Goal: Task Accomplishment & Management: Complete application form

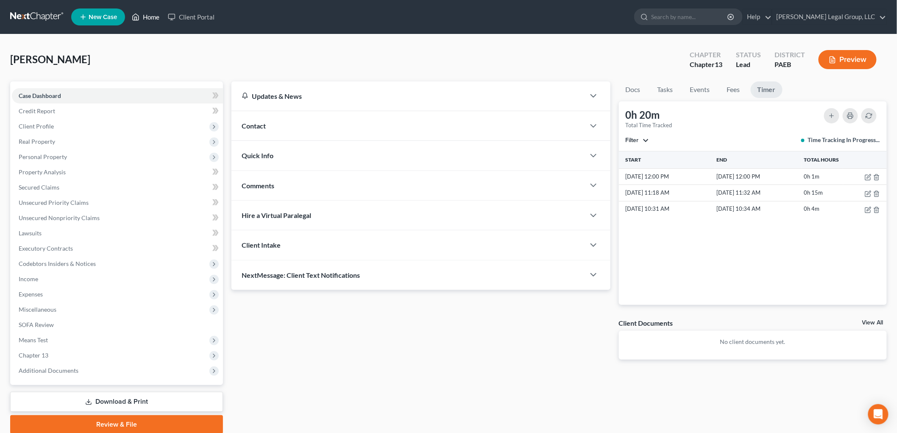
click at [153, 20] on link "Home" at bounding box center [146, 16] width 36 height 15
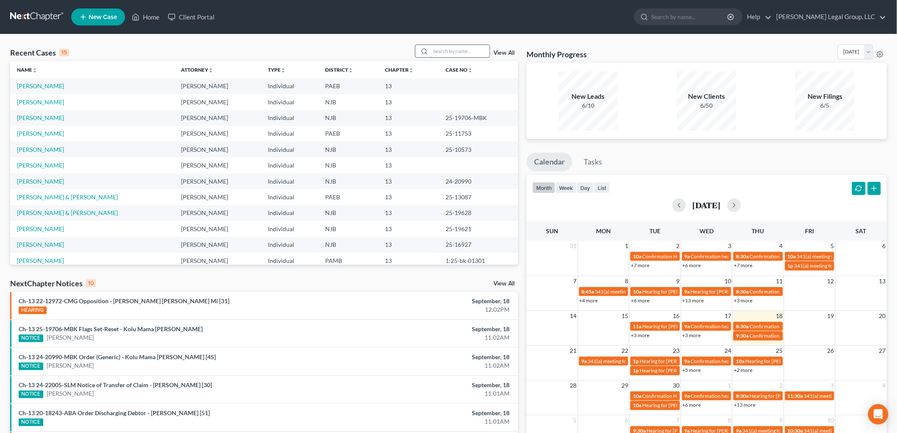
click at [449, 50] on input "search" at bounding box center [459, 51] width 59 height 12
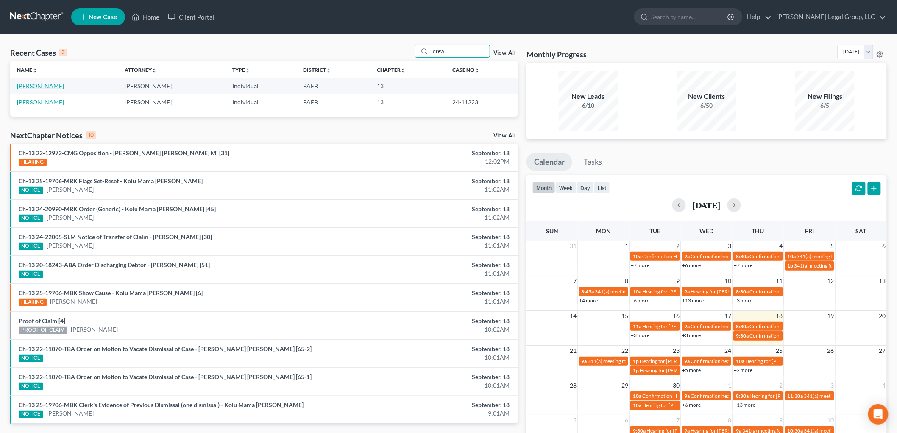
type input "drew"
click at [41, 84] on link "[PERSON_NAME]" at bounding box center [40, 85] width 47 height 7
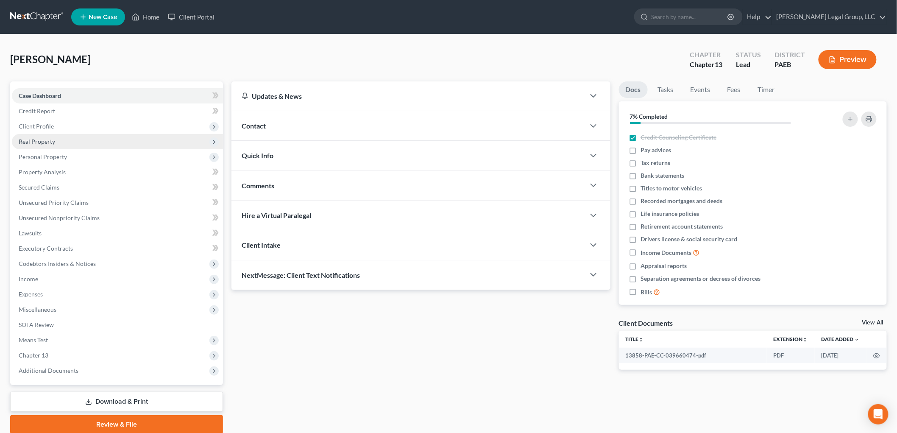
click at [34, 124] on span "Client Profile" at bounding box center [36, 126] width 35 height 7
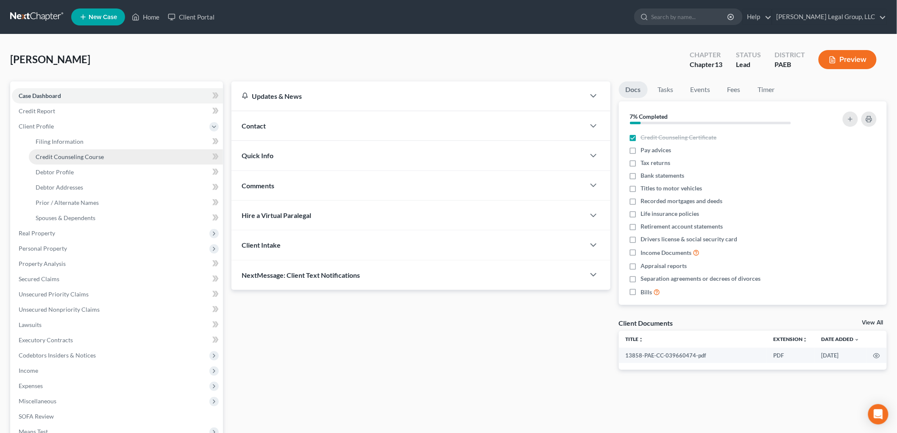
click at [86, 154] on span "Credit Counseling Course" at bounding box center [70, 156] width 68 height 7
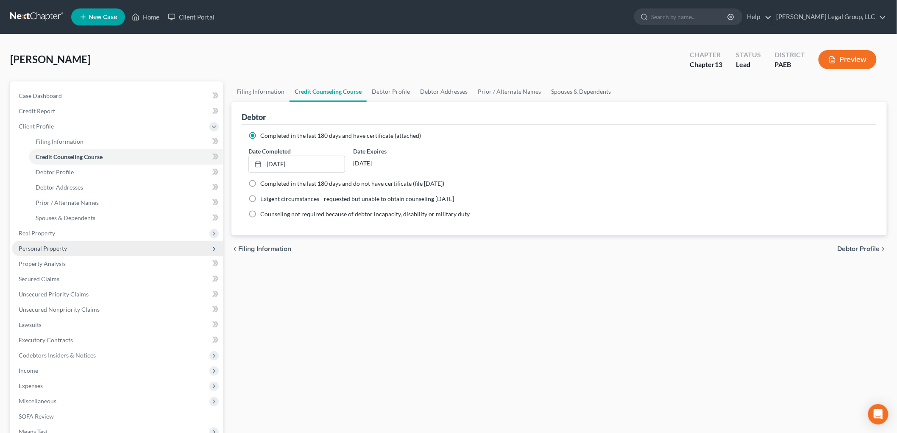
click at [64, 249] on span "Personal Property" at bounding box center [43, 248] width 48 height 7
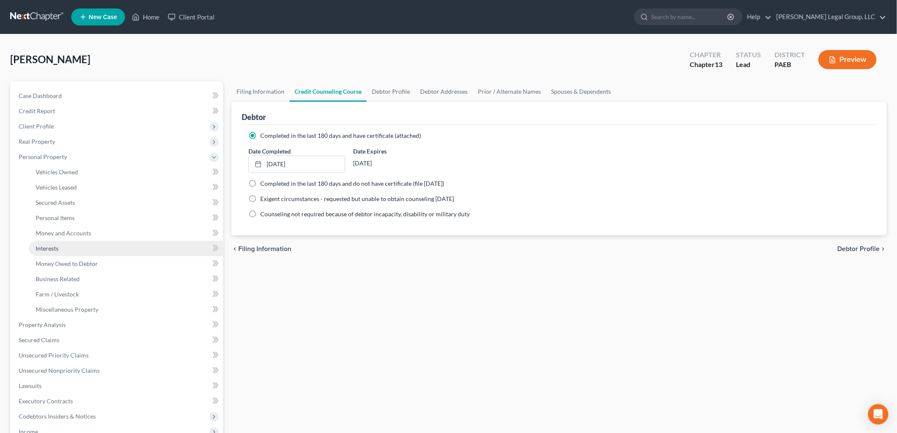
click at [72, 246] on link "Interests" at bounding box center [126, 248] width 194 height 15
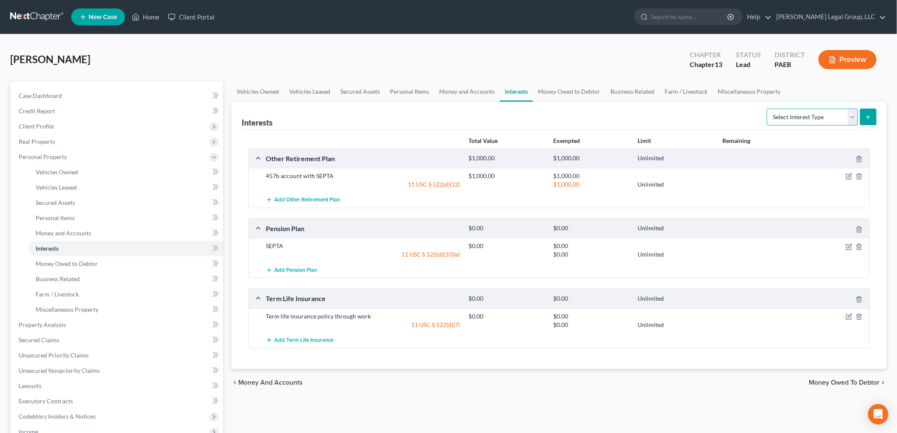
click at [832, 109] on select "Select Interest Type 401K Annuity Bond Education IRA Government Bond Government…" at bounding box center [812, 117] width 91 height 17
select select "term_life_insurance"
click at [768, 109] on select "Select Interest Type 401K Annuity Bond Education IRA Government Bond Government…" at bounding box center [812, 117] width 91 height 17
click at [866, 116] on icon "submit" at bounding box center [868, 117] width 7 height 7
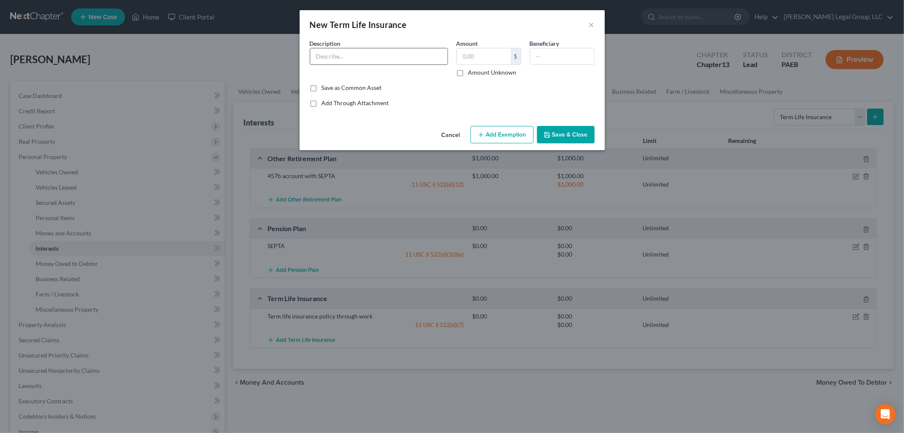
click at [362, 56] on input "text" at bounding box center [378, 56] width 137 height 16
type input "State Farm homeowners insurance"
click at [535, 57] on input "text" at bounding box center [562, 56] width 64 height 16
type input "debtor"
click at [582, 133] on button "Save & Close" at bounding box center [566, 135] width 58 height 18
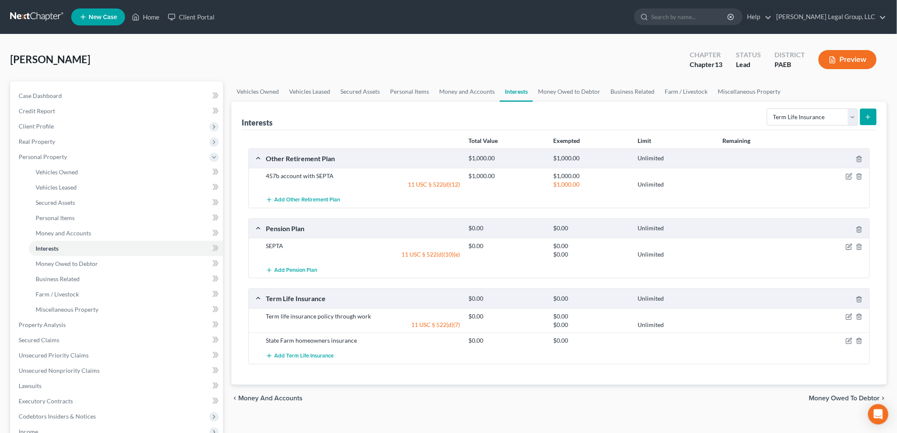
click at [873, 117] on button "submit" at bounding box center [868, 117] width 17 height 17
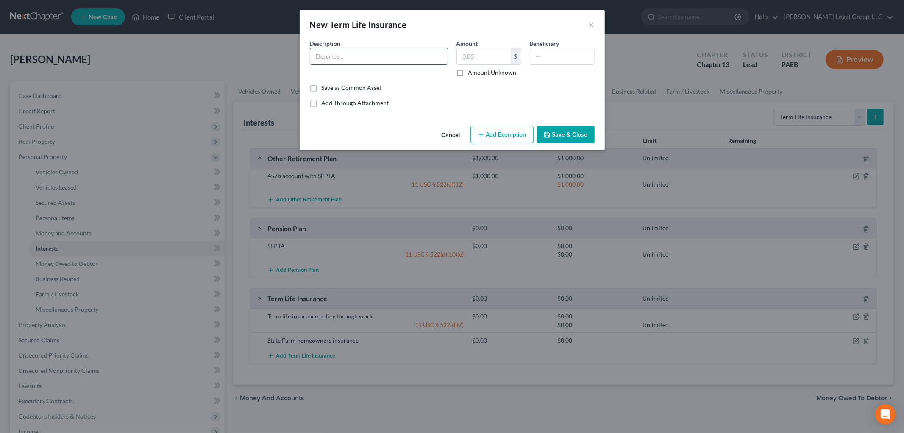
click at [376, 58] on input "text" at bounding box center [378, 56] width 137 height 16
type input "State Farm auto insurance"
click at [570, 49] on input "text" at bounding box center [562, 56] width 64 height 16
type input "debtor"
click at [573, 137] on button "Save & Close" at bounding box center [566, 135] width 58 height 18
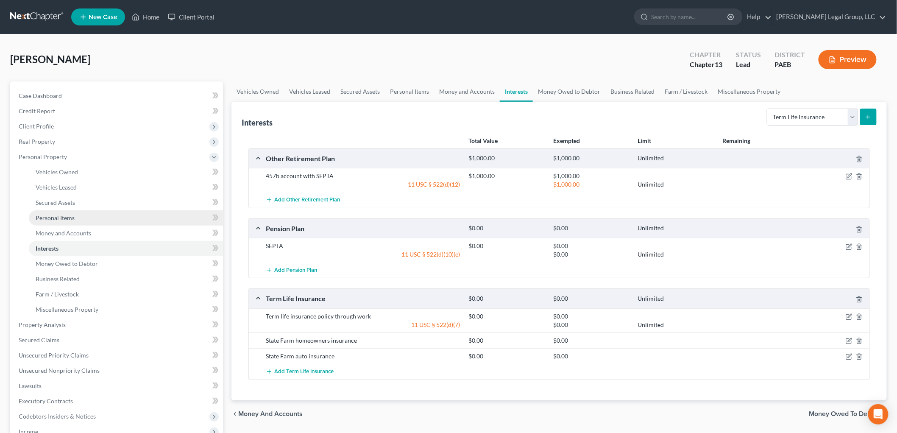
click at [73, 222] on link "Personal Items" at bounding box center [126, 217] width 194 height 15
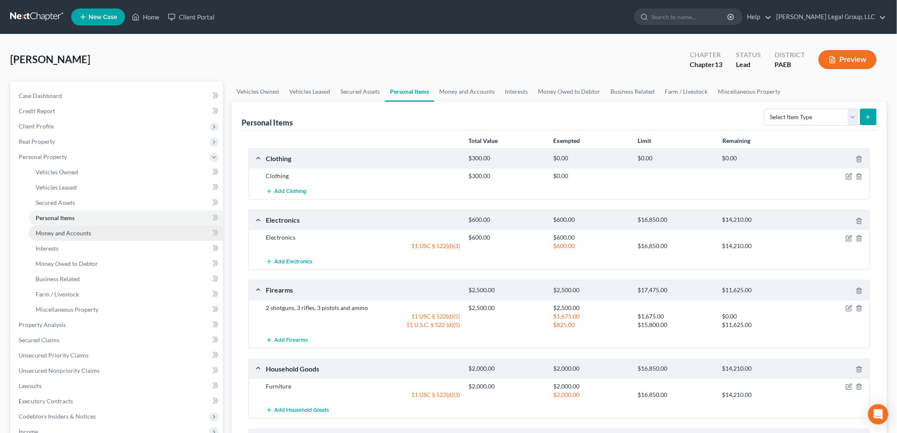
click at [96, 234] on link "Money and Accounts" at bounding box center [126, 233] width 194 height 15
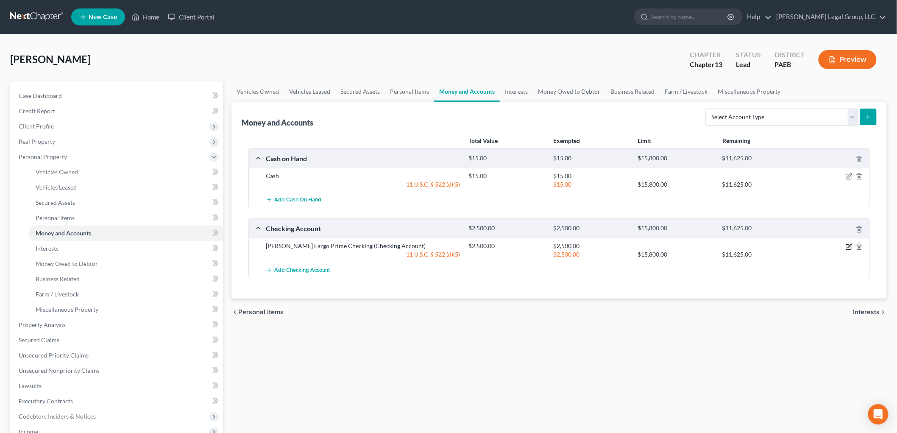
drag, startPoint x: 850, startPoint y: 248, endPoint x: 845, endPoint y: 248, distance: 5.2
click at [850, 248] on icon "button" at bounding box center [849, 246] width 7 height 7
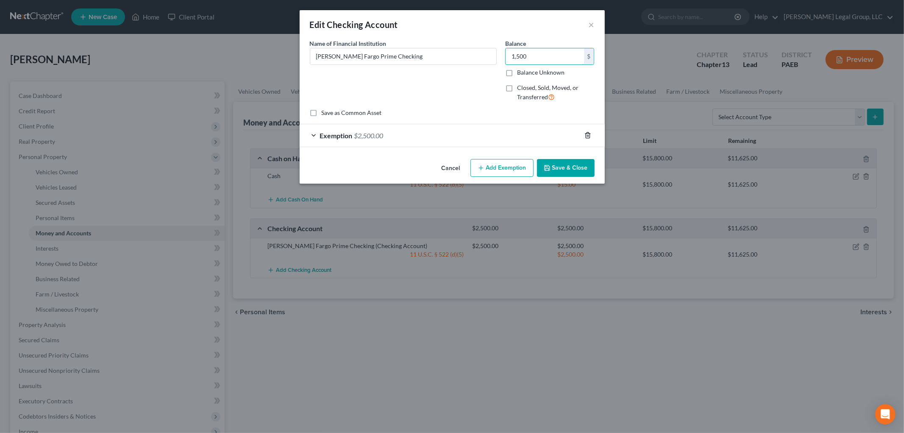
type input "1,500"
click at [587, 135] on line "button" at bounding box center [587, 136] width 0 height 2
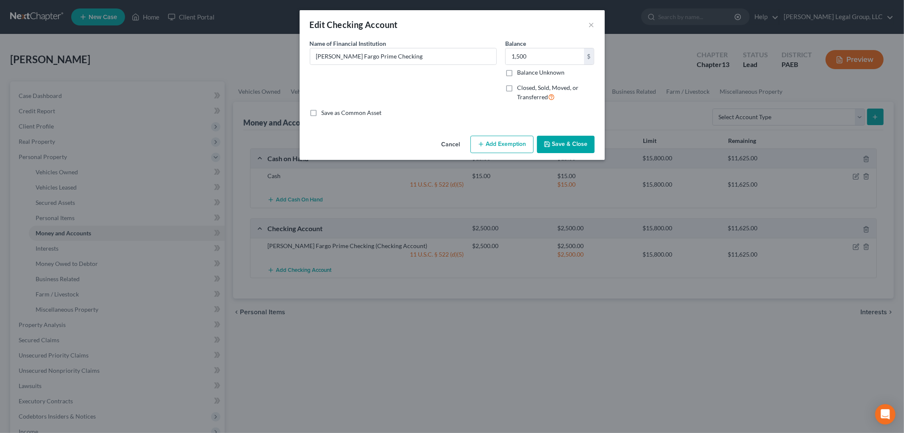
click at [503, 148] on button "Add Exemption" at bounding box center [502, 145] width 63 height 18
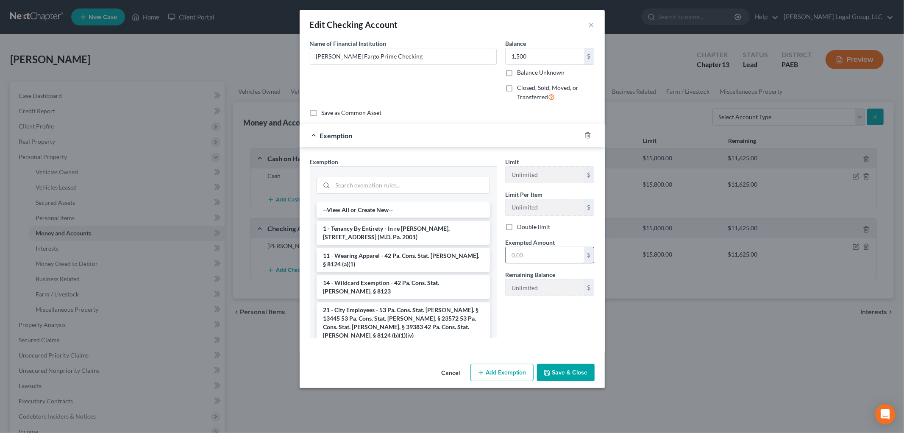
click at [539, 253] on input "text" at bounding box center [545, 255] width 78 height 16
click at [573, 382] on div "Cancel Add Exemption Save & Close" at bounding box center [452, 374] width 305 height 28
click at [574, 377] on button "Save & Close" at bounding box center [566, 373] width 58 height 18
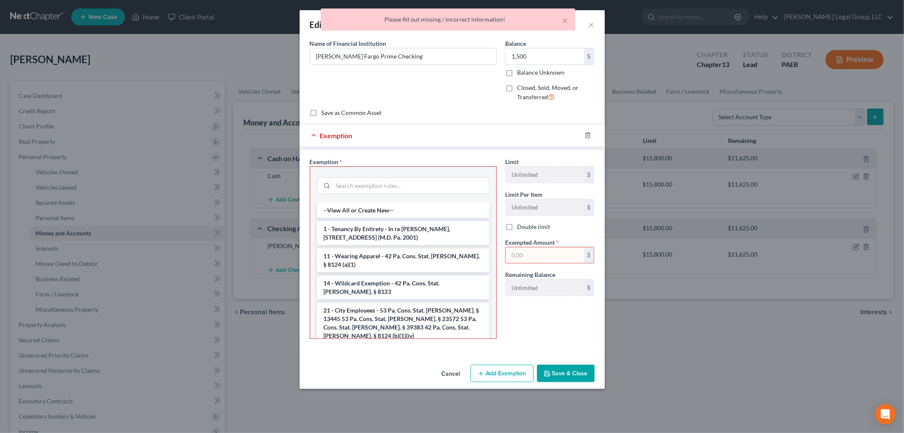
click at [587, 131] on div at bounding box center [593, 135] width 24 height 14
click at [590, 137] on icon "button" at bounding box center [588, 136] width 4 height 6
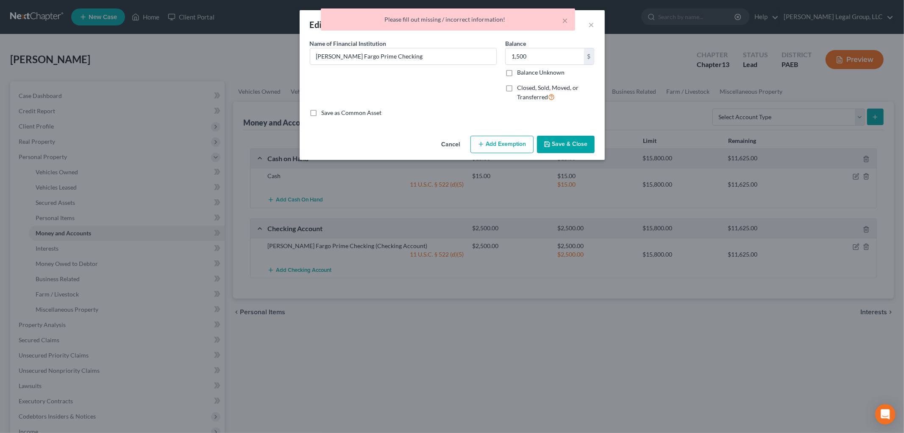
click at [569, 142] on button "Save & Close" at bounding box center [566, 145] width 58 height 18
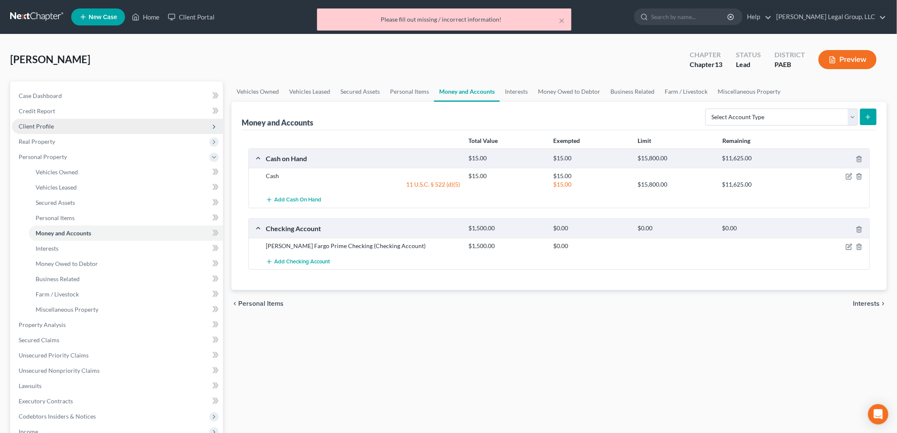
drag, startPoint x: 17, startPoint y: 130, endPoint x: 22, endPoint y: 130, distance: 5.1
click at [17, 130] on span "Client Profile" at bounding box center [117, 126] width 211 height 15
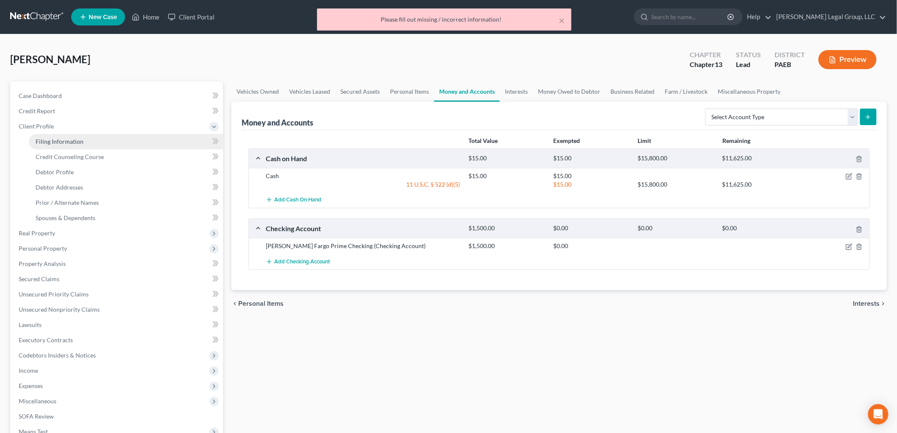
click at [87, 143] on link "Filing Information" at bounding box center [126, 141] width 194 height 15
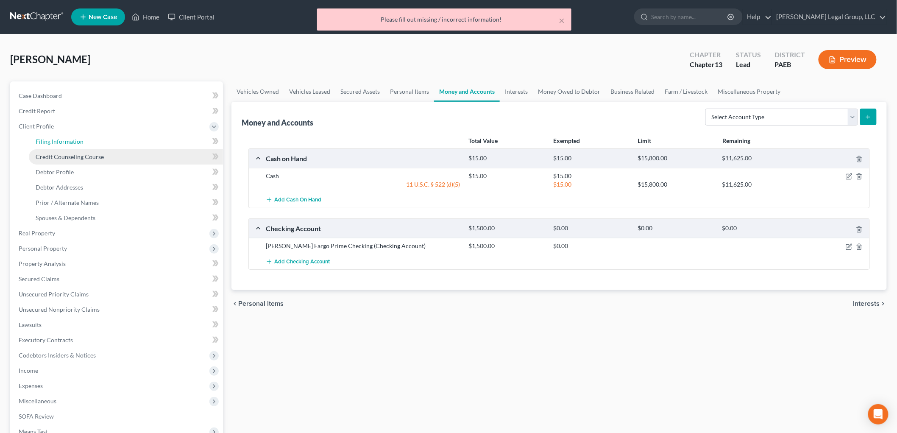
select select "1"
select select "0"
select select "3"
select select "67"
select select "2"
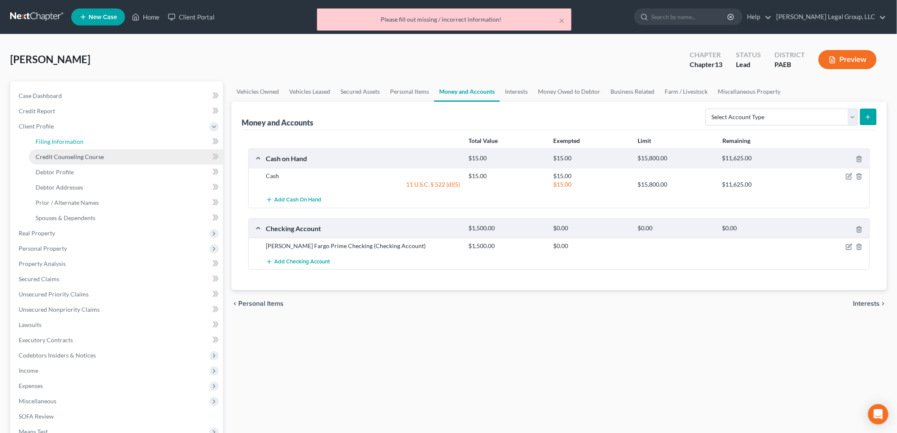
select select "39"
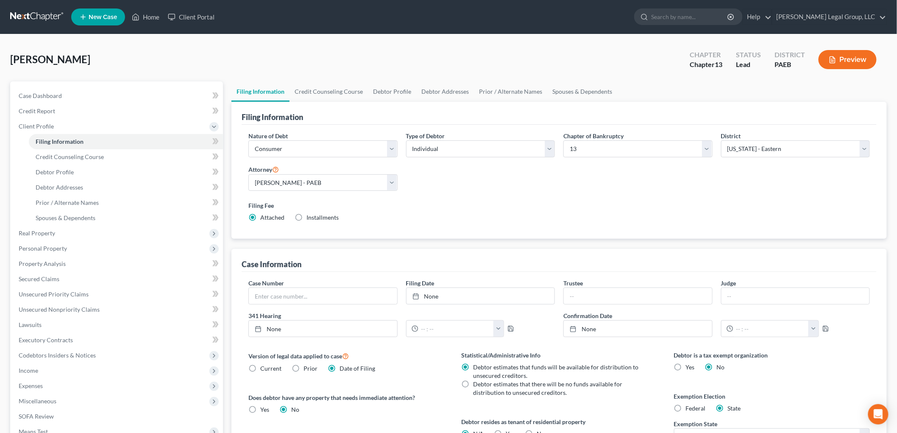
click at [688, 412] on span "Federal" at bounding box center [696, 407] width 20 height 7
click at [689, 410] on input "Federal" at bounding box center [692, 407] width 6 height 6
radio input "true"
radio input "false"
click at [53, 253] on span "Personal Property" at bounding box center [117, 248] width 211 height 15
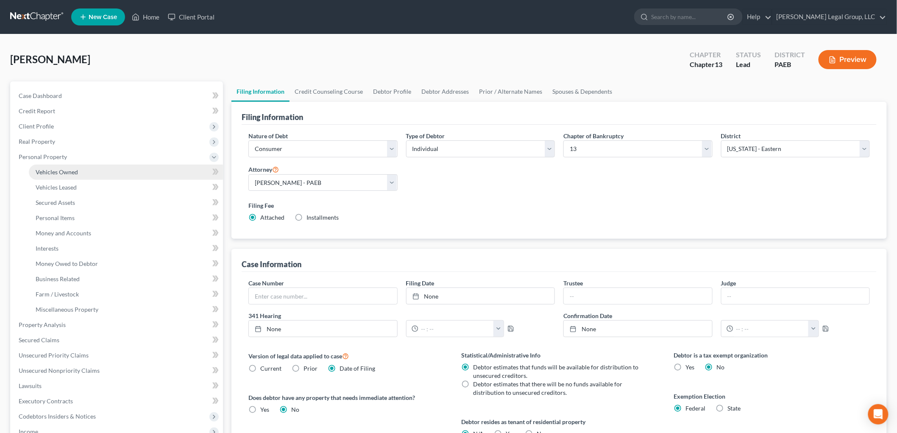
click at [87, 164] on link "Vehicles Owned" at bounding box center [126, 171] width 194 height 15
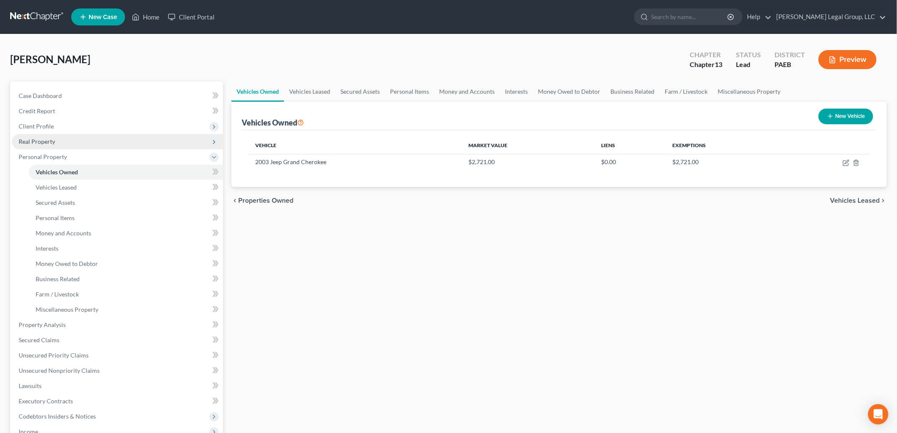
click at [56, 141] on span "Real Property" at bounding box center [117, 141] width 211 height 15
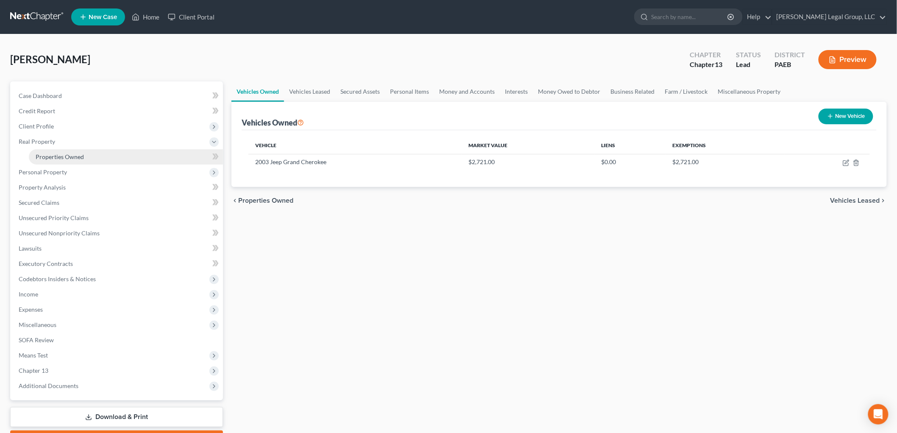
click at [89, 153] on link "Properties Owned" at bounding box center [126, 156] width 194 height 15
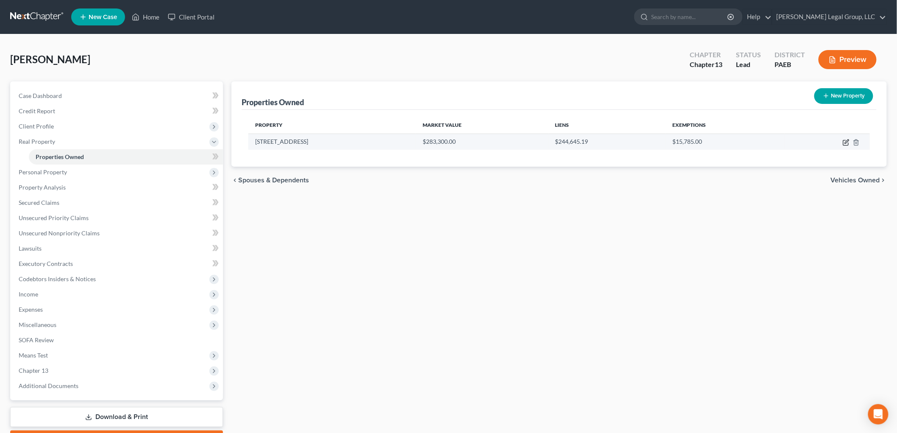
click at [845, 145] on icon "button" at bounding box center [845, 142] width 5 height 5
select select "39"
select select "22"
select select "0"
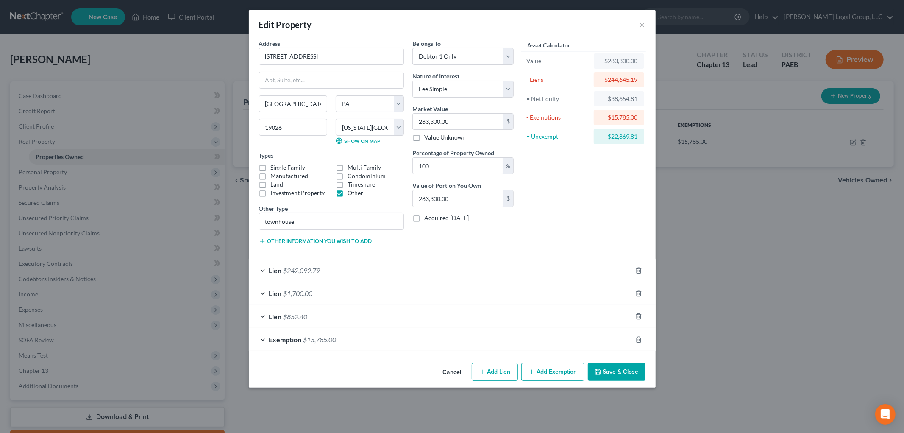
click at [490, 340] on div "Exemption $15,785.00" at bounding box center [440, 339] width 383 height 22
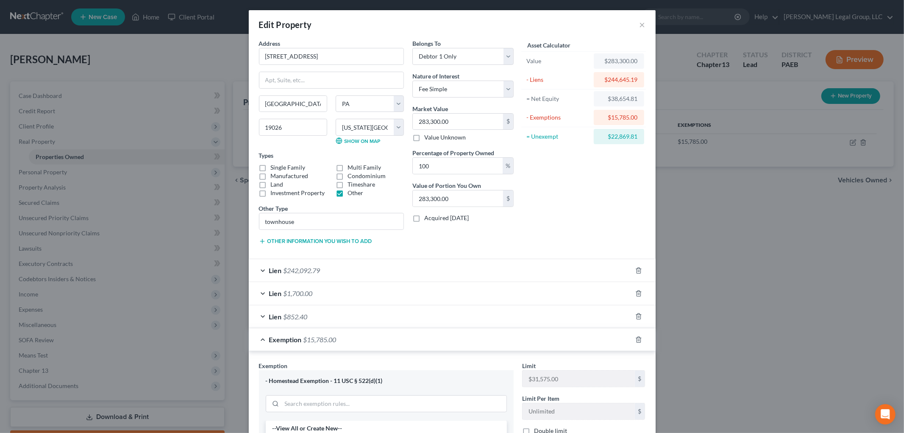
click at [635, 22] on div "Edit Property ×" at bounding box center [452, 24] width 407 height 29
click at [641, 27] on button "×" at bounding box center [643, 25] width 6 height 10
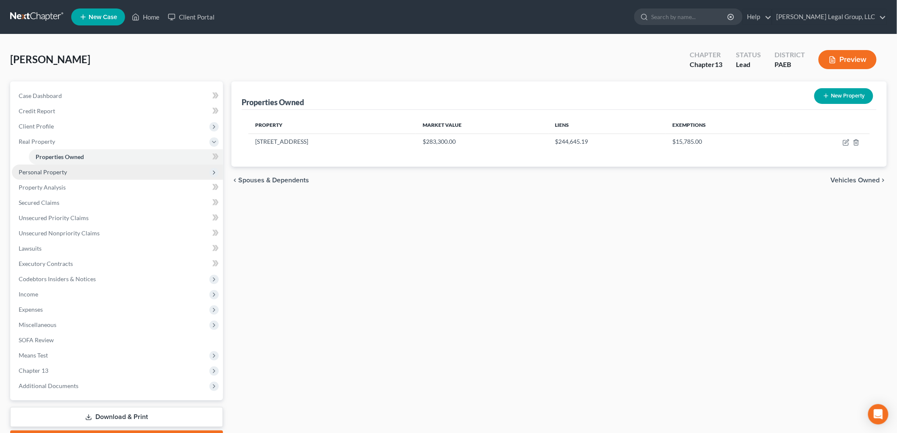
click at [70, 174] on span "Personal Property" at bounding box center [117, 171] width 211 height 15
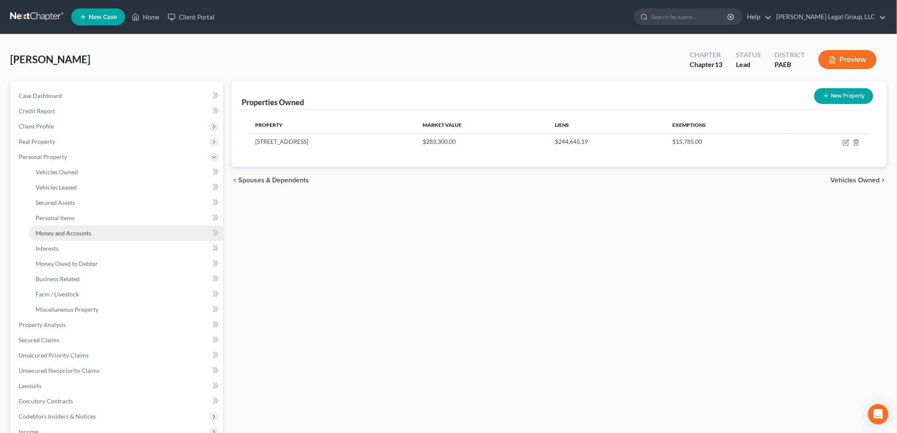
click at [102, 236] on link "Money and Accounts" at bounding box center [126, 233] width 194 height 15
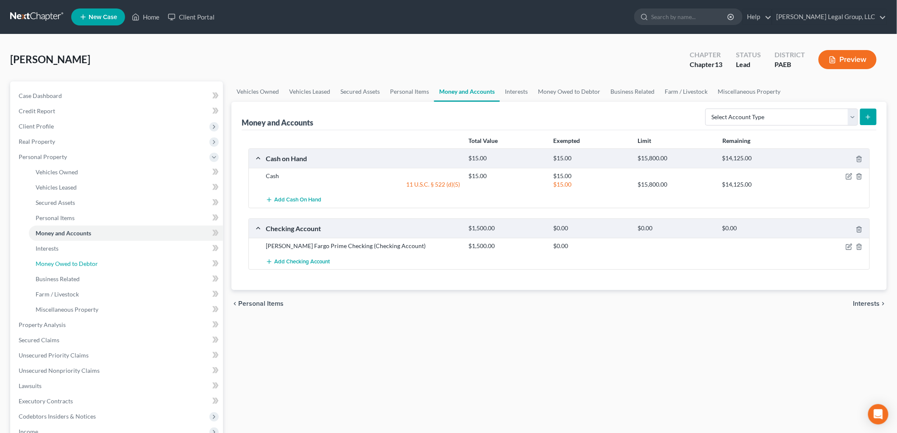
drag, startPoint x: 88, startPoint y: 264, endPoint x: 279, endPoint y: 273, distance: 191.0
click at [88, 265] on span "Money Owed to Debtor" at bounding box center [67, 263] width 62 height 7
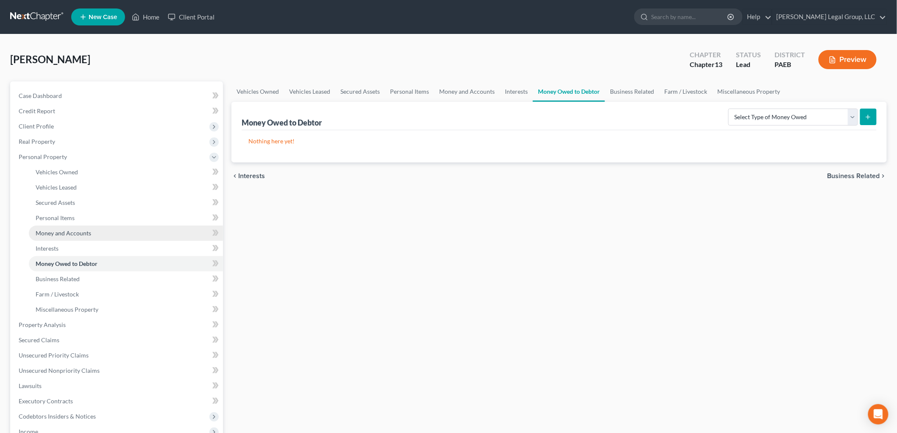
click at [76, 235] on span "Money and Accounts" at bounding box center [64, 232] width 56 height 7
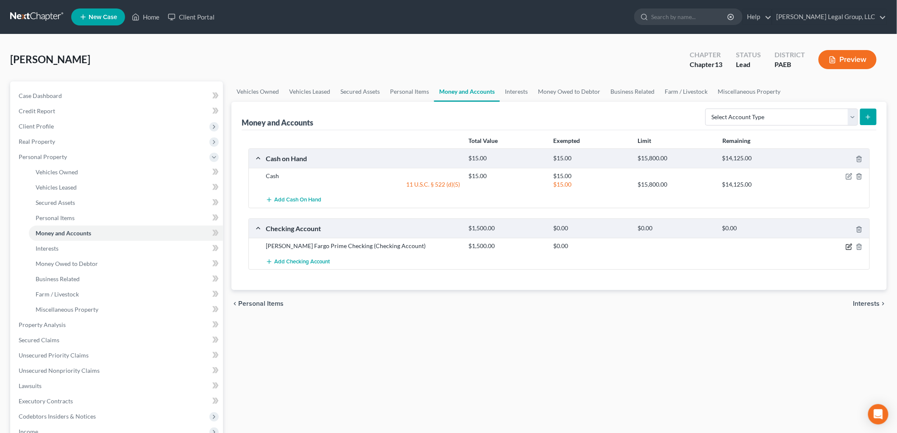
click at [849, 245] on icon "button" at bounding box center [849, 246] width 7 height 7
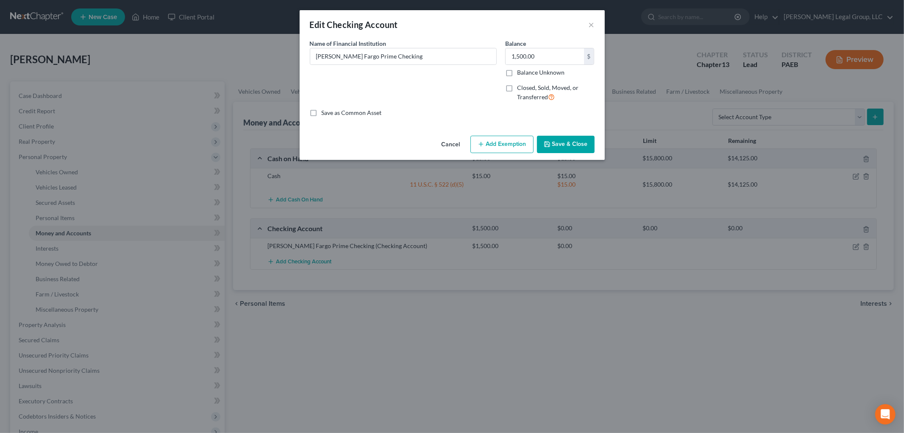
click at [511, 139] on button "Add Exemption" at bounding box center [502, 145] width 63 height 18
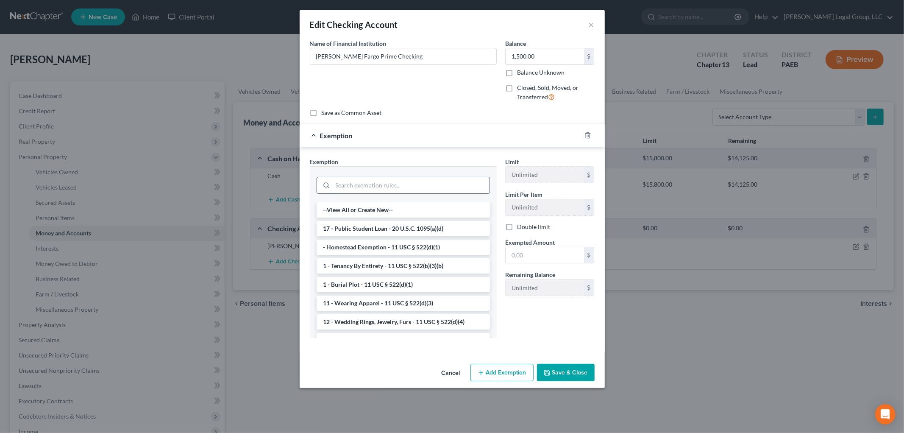
click at [406, 184] on input "search" at bounding box center [411, 185] width 157 height 16
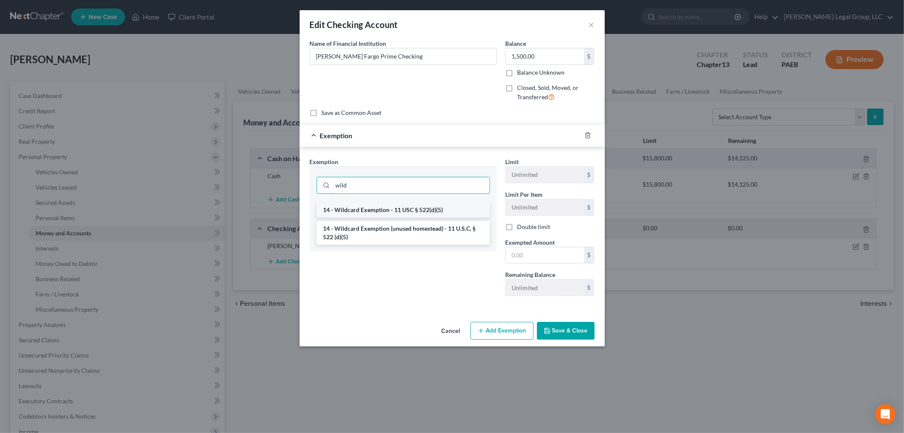
type input "wild"
click at [403, 211] on li "14 - Wildcard Exemption - 11 USC § 522(d)(5)" at bounding box center [403, 209] width 173 height 15
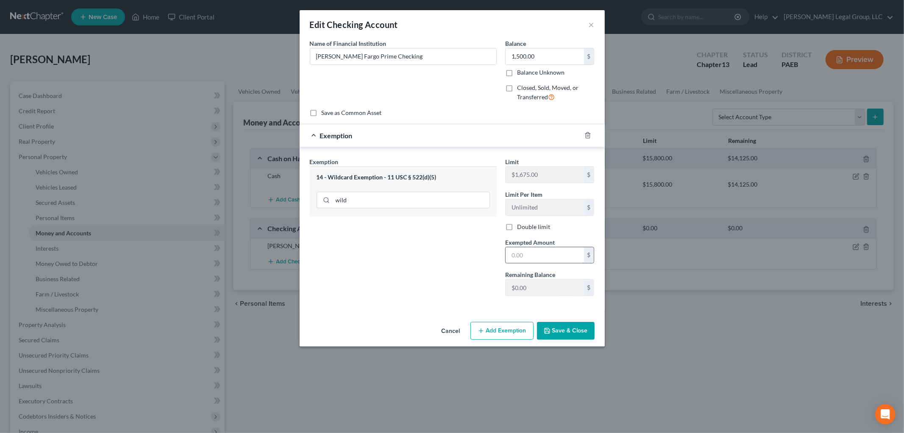
click at [540, 254] on input "text" at bounding box center [545, 255] width 78 height 16
type input "1,675"
click at [574, 340] on div "Cancel Add Exemption Save & Close" at bounding box center [452, 332] width 305 height 28
click at [567, 330] on button "Save & Close" at bounding box center [566, 331] width 58 height 18
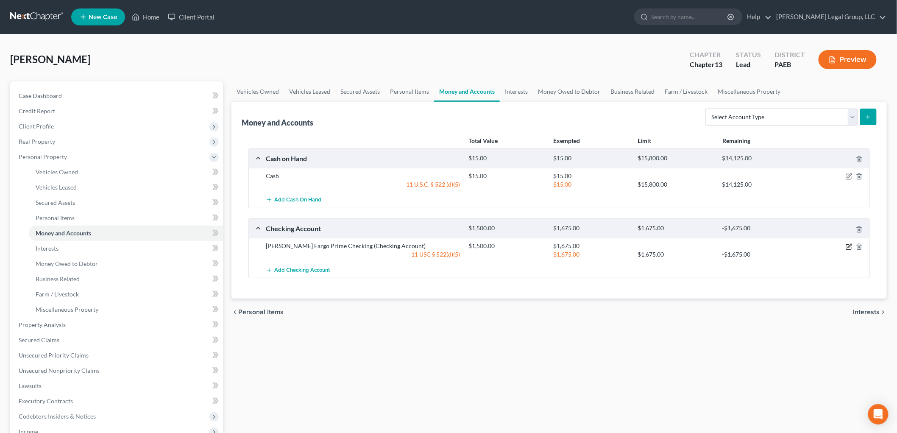
click at [850, 248] on icon "button" at bounding box center [849, 246] width 7 height 7
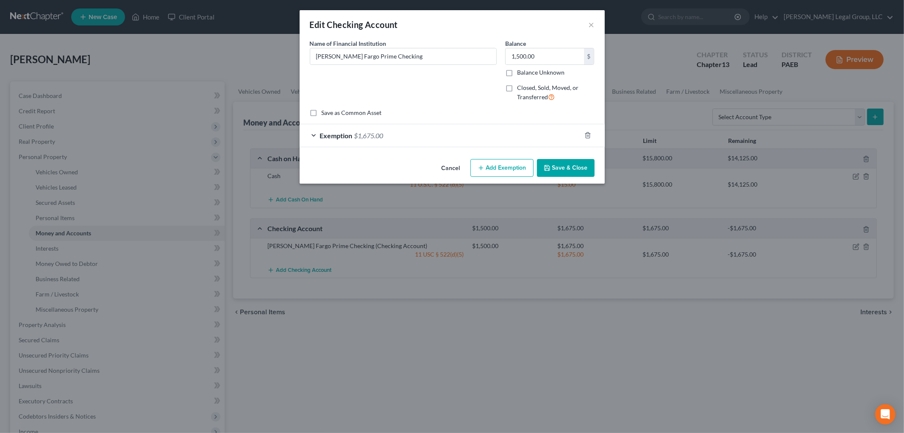
click at [583, 136] on div at bounding box center [593, 135] width 24 height 14
click at [587, 133] on icon "button" at bounding box center [588, 136] width 4 height 6
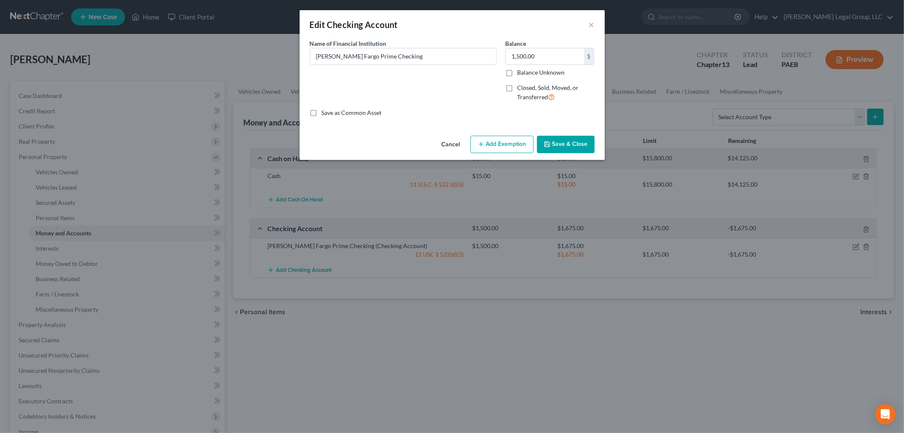
click at [560, 151] on button "Save & Close" at bounding box center [566, 145] width 58 height 18
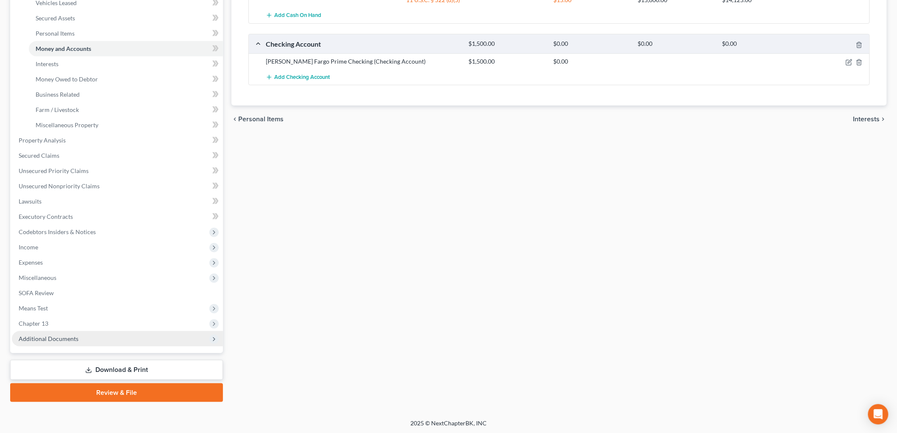
drag, startPoint x: 51, startPoint y: 340, endPoint x: 56, endPoint y: 340, distance: 5.1
click at [51, 340] on span "Additional Documents" at bounding box center [49, 338] width 60 height 7
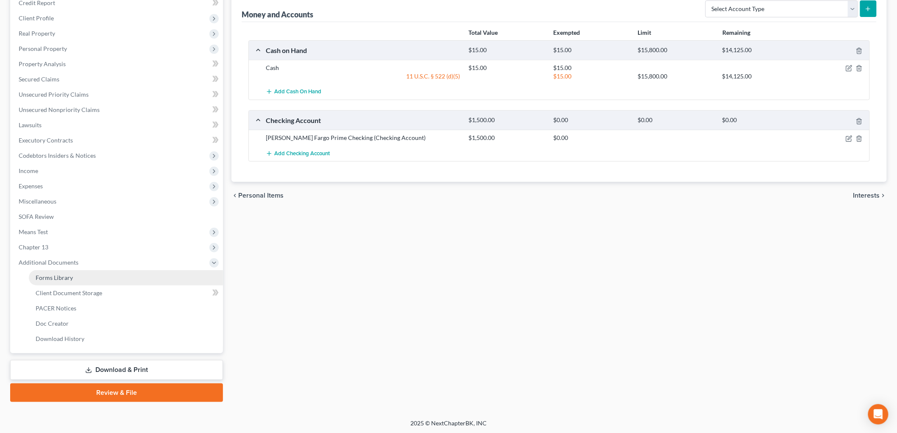
click at [90, 282] on link "Forms Library" at bounding box center [126, 277] width 194 height 15
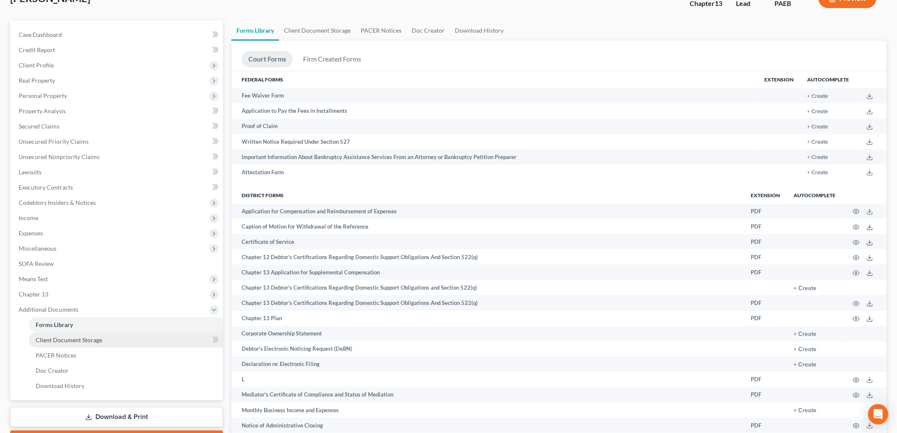
click at [112, 341] on link "Client Document Storage" at bounding box center [126, 339] width 194 height 15
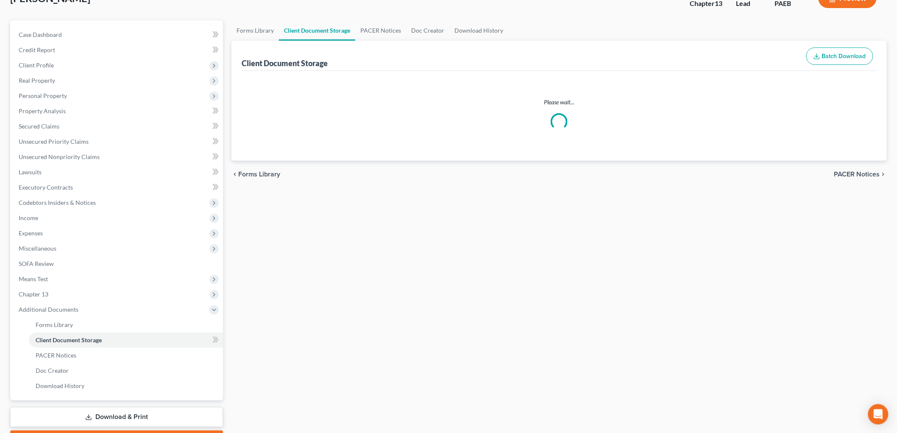
scroll to position [1, 0]
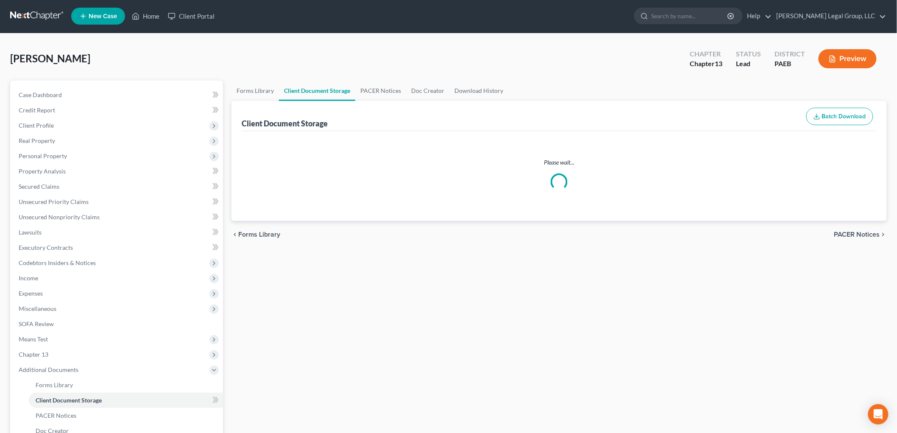
select select "2"
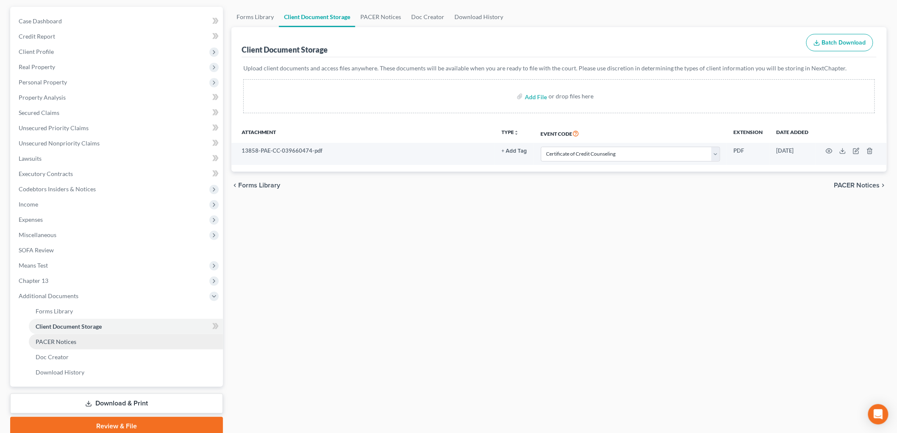
scroll to position [108, 0]
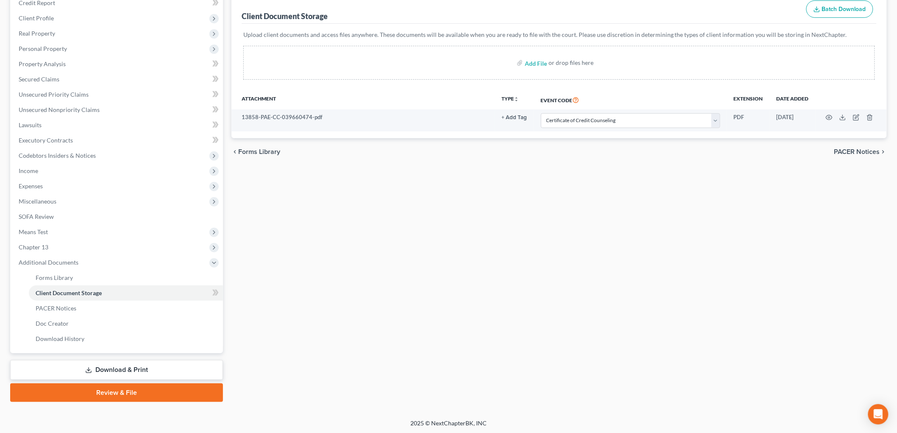
drag, startPoint x: 828, startPoint y: 121, endPoint x: 827, endPoint y: 132, distance: 11.0
click at [828, 121] on td at bounding box center [851, 120] width 71 height 22
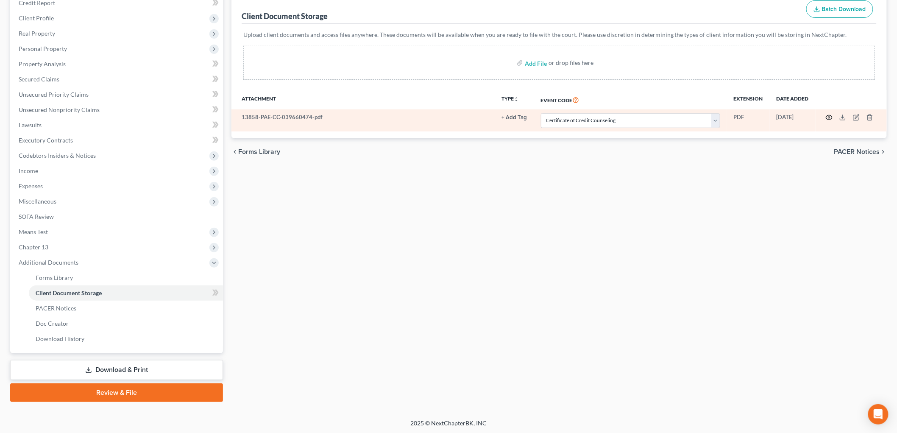
click at [826, 117] on icon "button" at bounding box center [829, 117] width 7 height 7
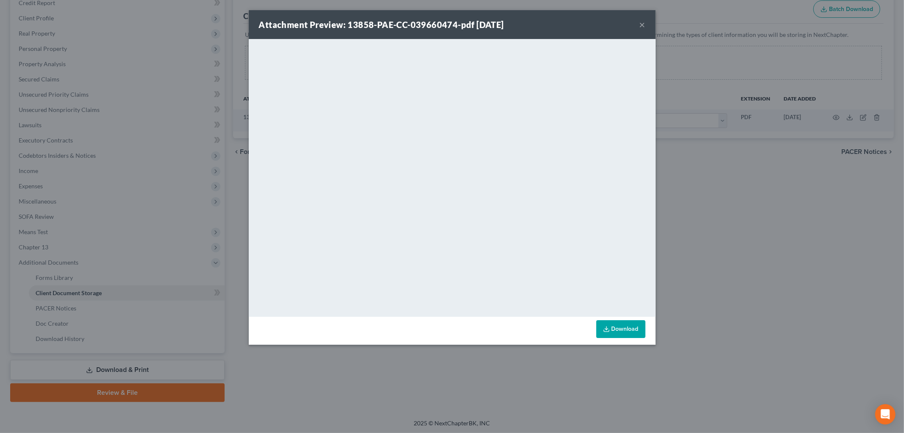
click at [643, 23] on button "×" at bounding box center [643, 25] width 6 height 10
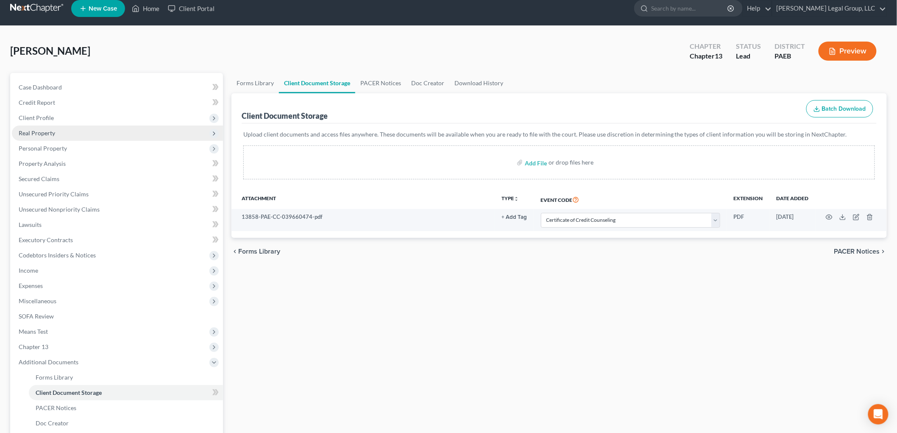
scroll to position [0, 0]
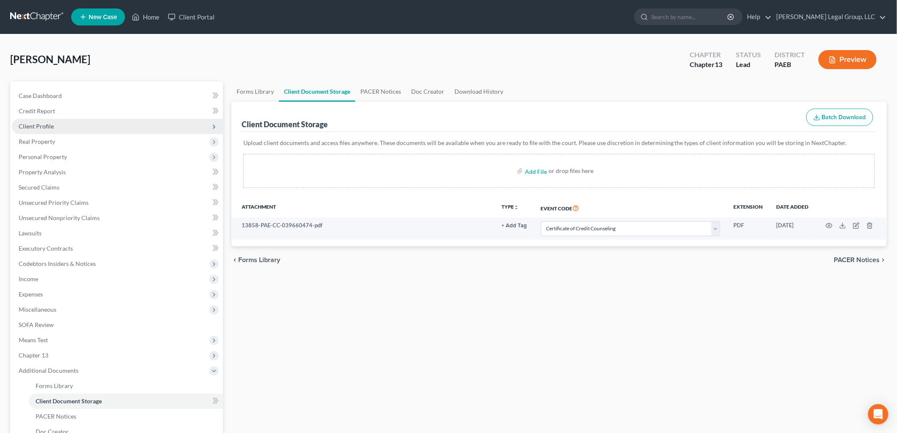
click at [59, 125] on span "Client Profile" at bounding box center [117, 126] width 211 height 15
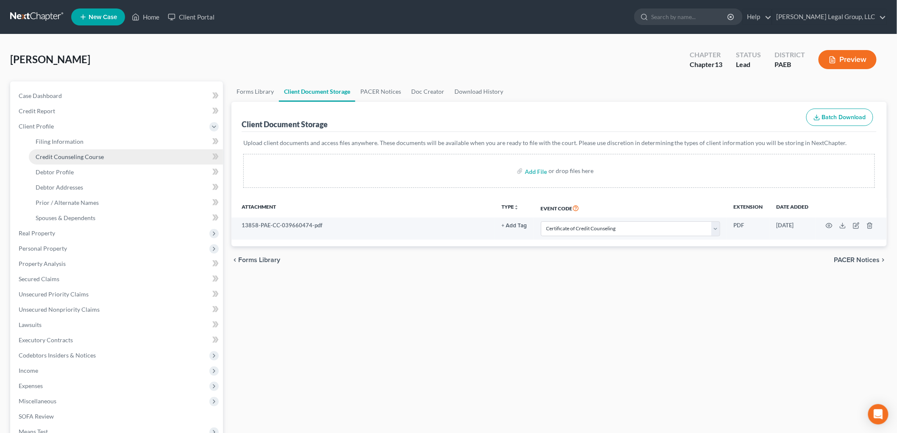
click at [86, 150] on link "Credit Counseling Course" at bounding box center [126, 156] width 194 height 15
